Goal: Task Accomplishment & Management: Complete application form

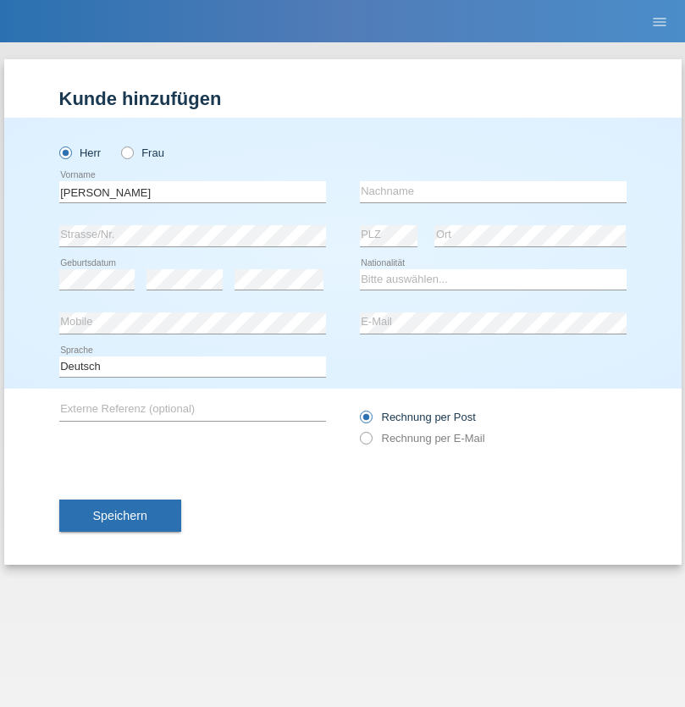
type input "[PERSON_NAME]"
click at [493, 191] on input "text" at bounding box center [493, 191] width 267 height 21
type input "simonic"
select select "SI"
select select "C"
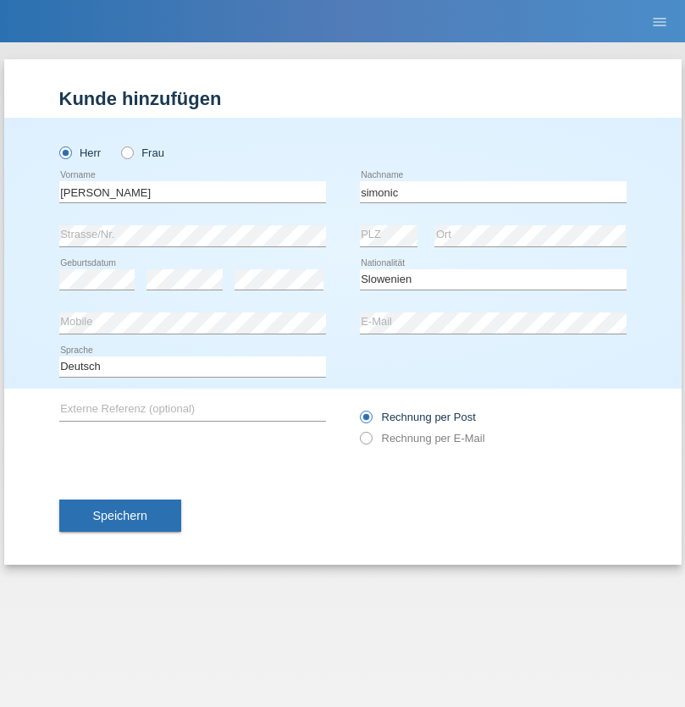
select select "16"
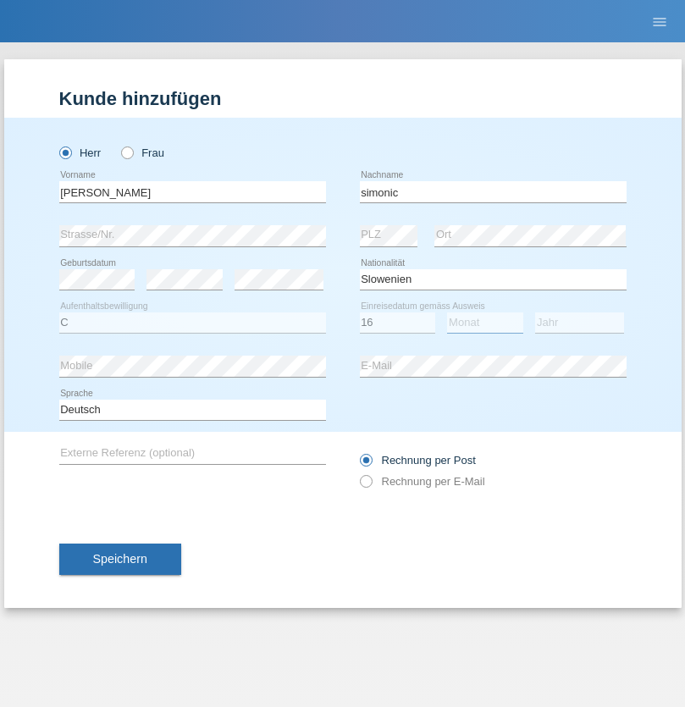
select select "09"
select select "2021"
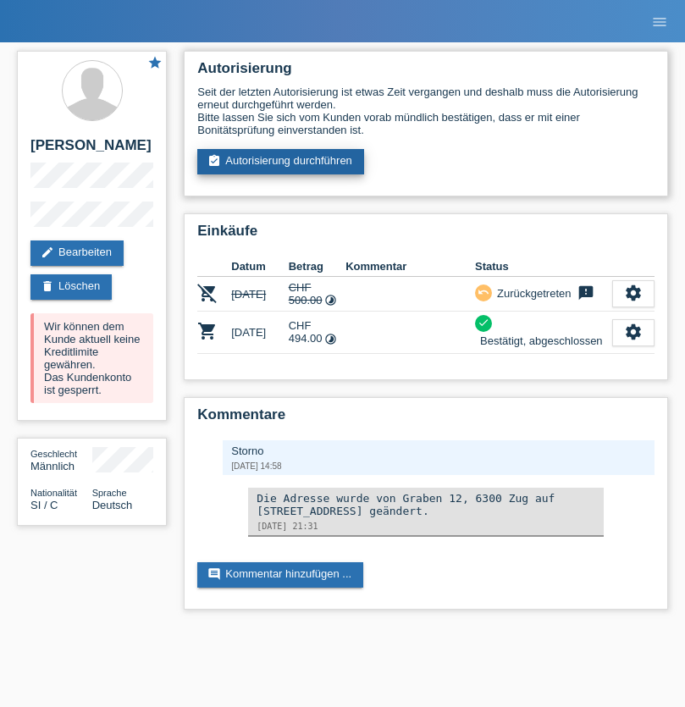
click at [281, 162] on link "assignment_turned_in Autorisierung durchführen" at bounding box center [280, 161] width 167 height 25
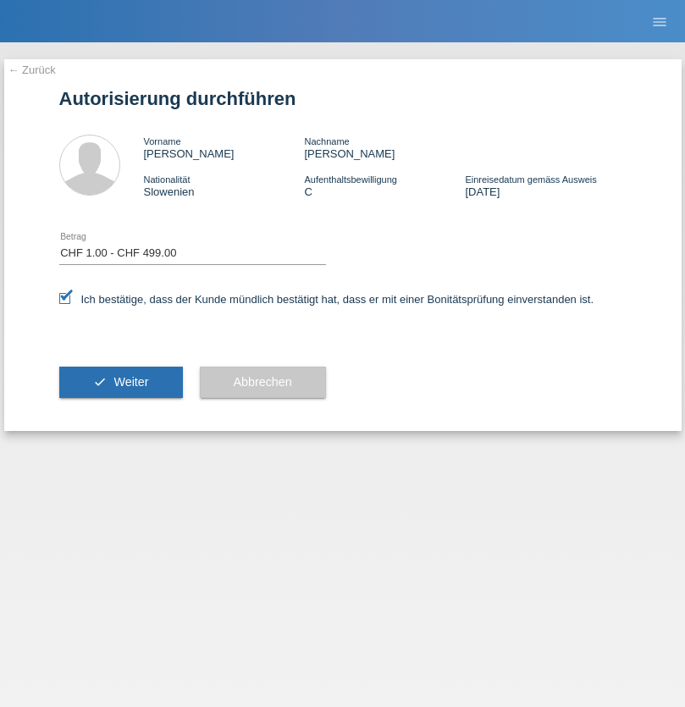
select select "1"
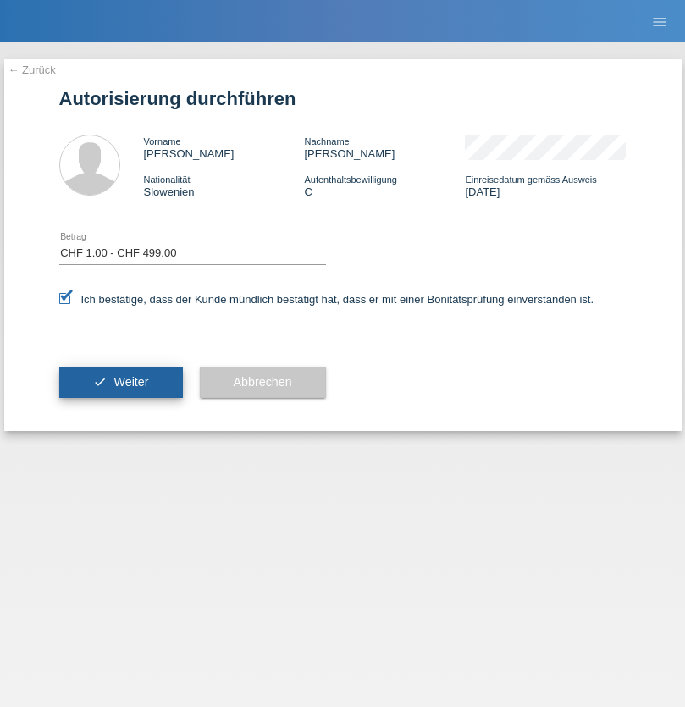
click at [120, 382] on span "Weiter" at bounding box center [131, 382] width 35 height 14
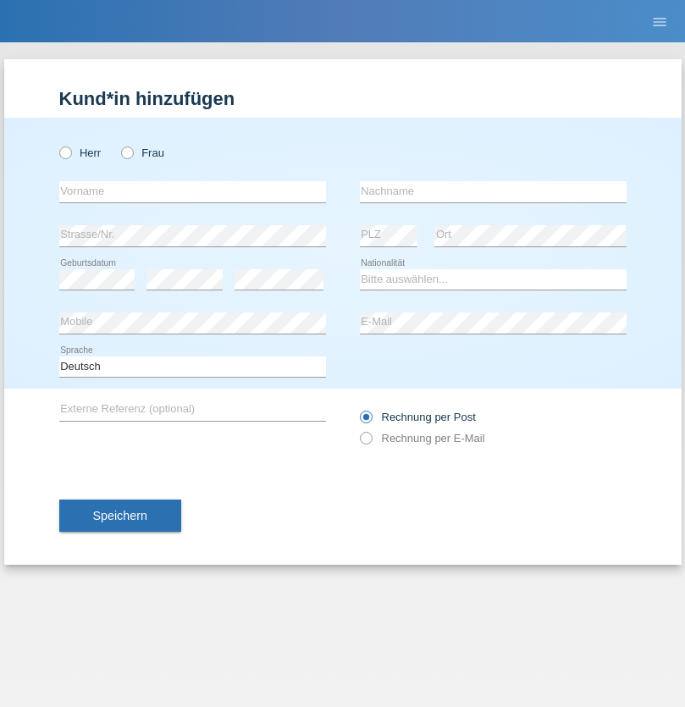
radio input "true"
click at [192, 191] on input "text" at bounding box center [192, 191] width 267 height 21
type input "Jason"
click at [493, 191] on input "text" at bounding box center [493, 191] width 267 height 21
type input "Bierend"
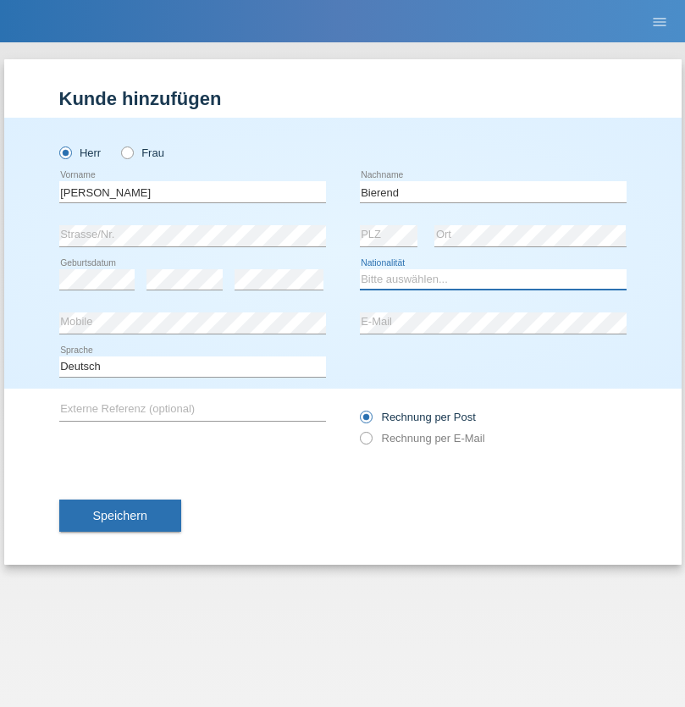
select select "DE"
select select "C"
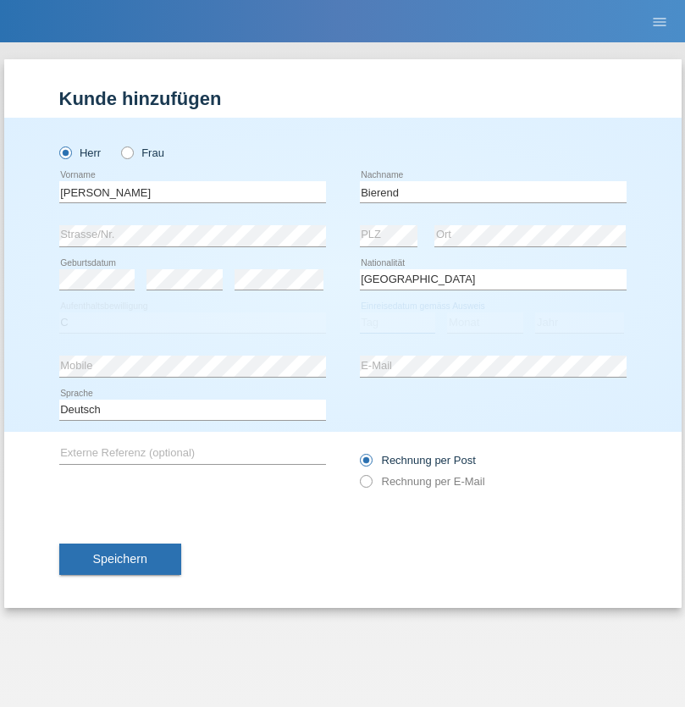
select select "01"
select select "10"
select select "2021"
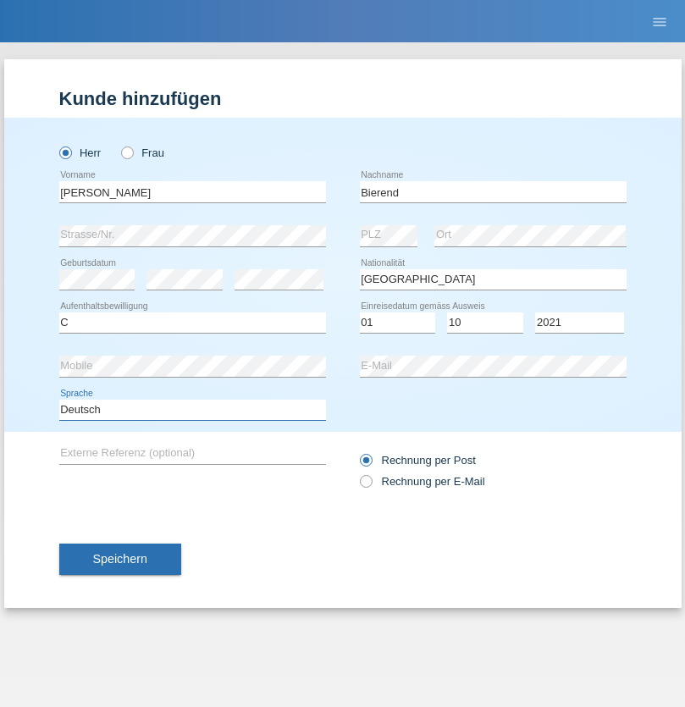
select select "en"
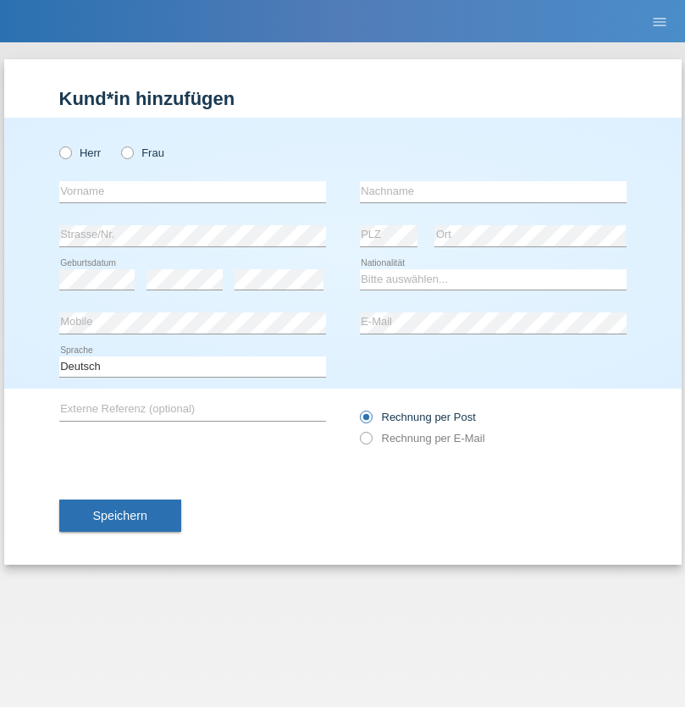
radio input "true"
click at [192, 191] on input "text" at bounding box center [192, 191] width 267 height 21
type input "[PERSON_NAME]"
click at [493, 191] on input "text" at bounding box center [493, 191] width 267 height 21
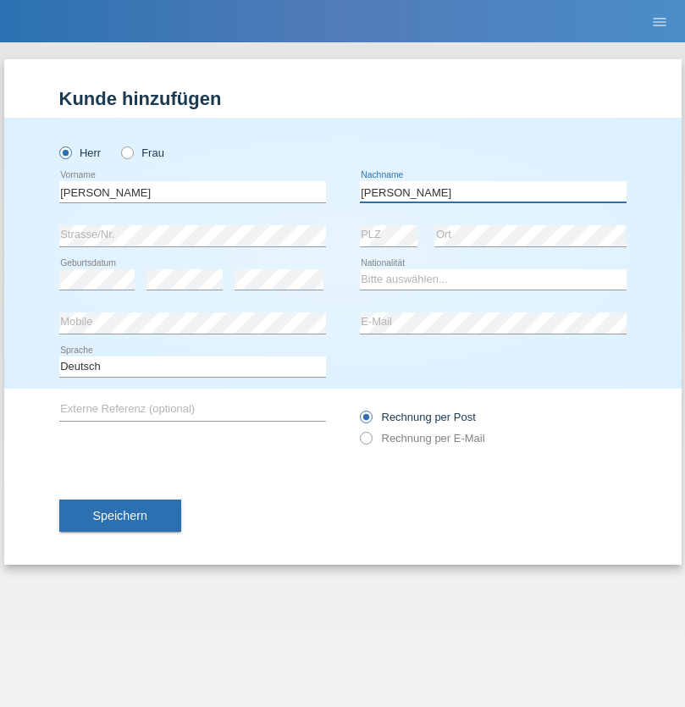
type input "[PERSON_NAME]"
select select "ES"
select select "C"
select select "04"
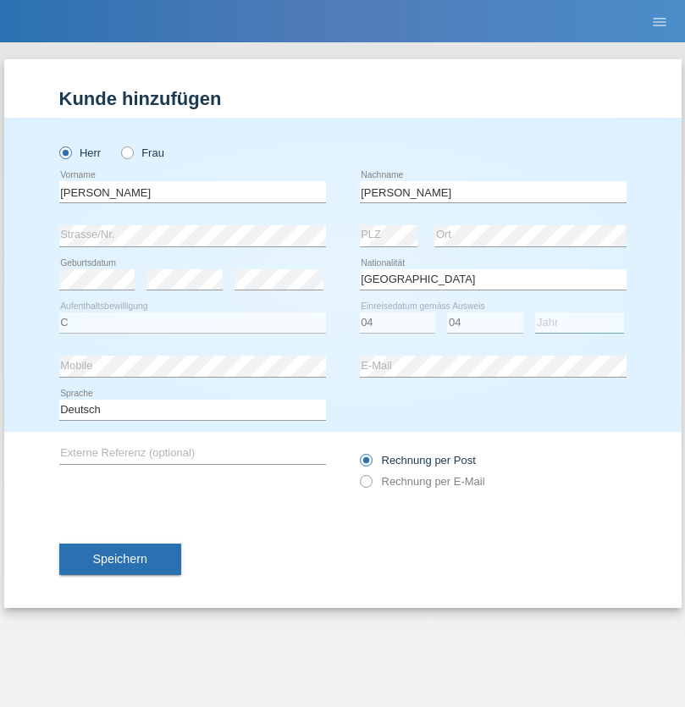
select select "2013"
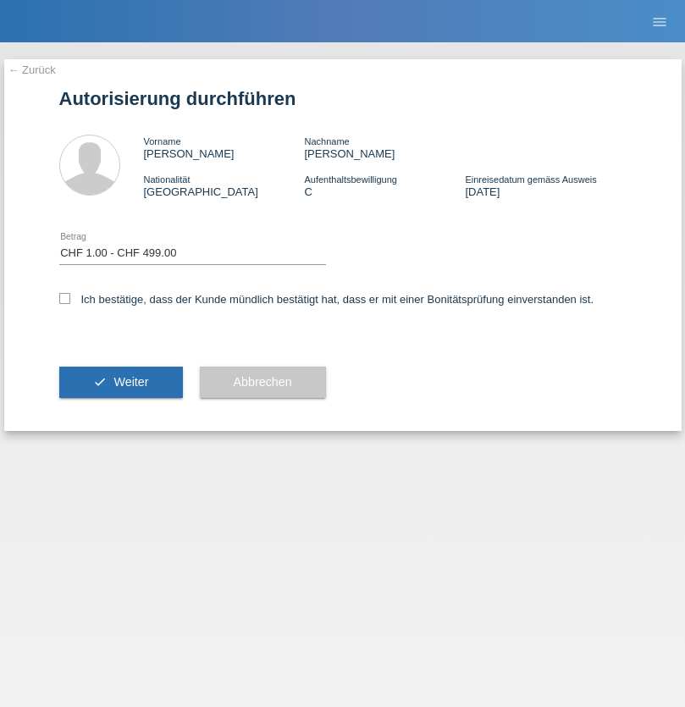
select select "1"
checkbox input "true"
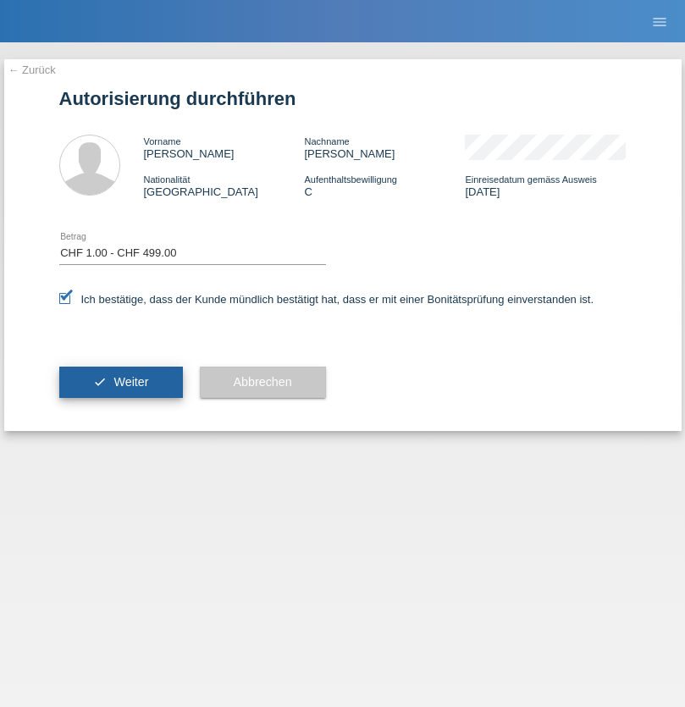
click at [120, 382] on span "Weiter" at bounding box center [131, 382] width 35 height 14
